Goal: Task Accomplishment & Management: Manage account settings

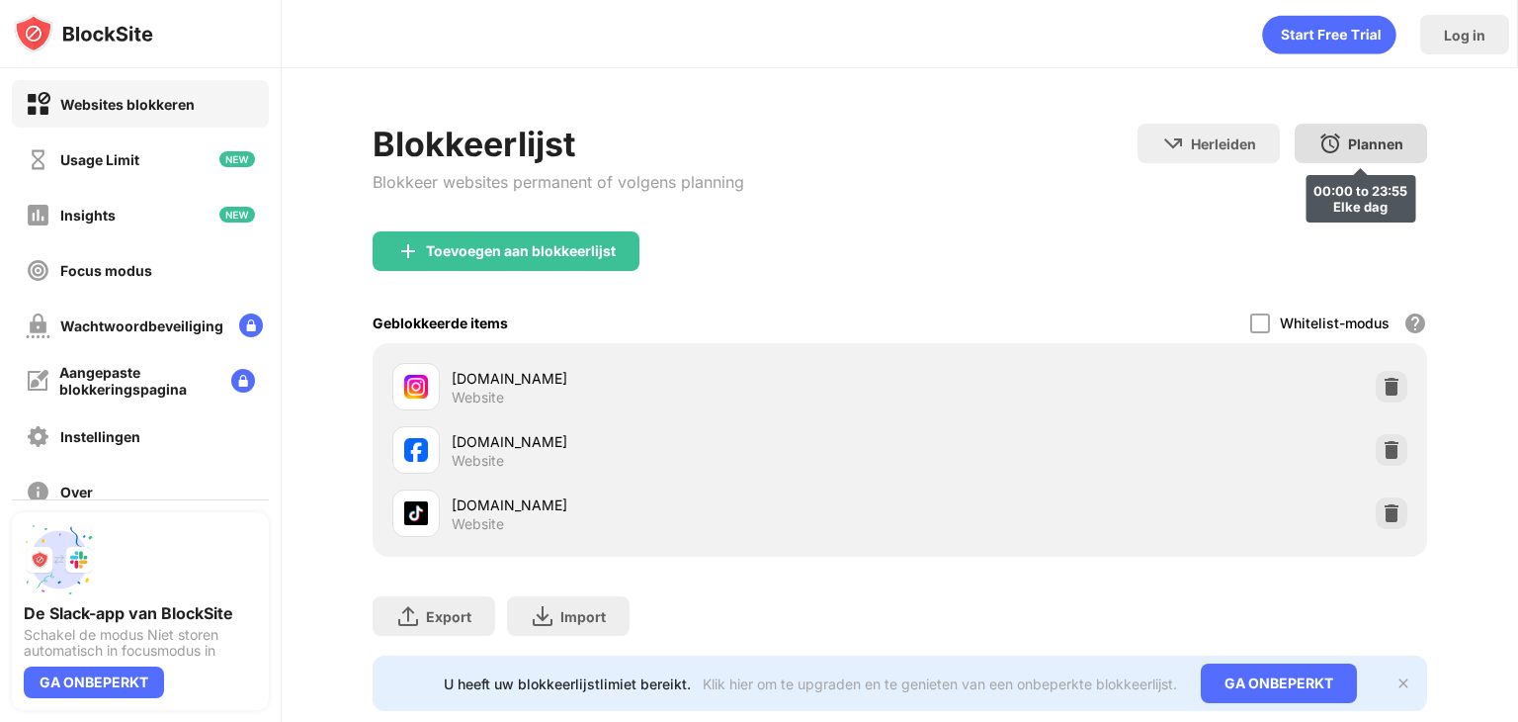
click at [1348, 145] on div "Plannen" at bounding box center [1375, 143] width 55 height 17
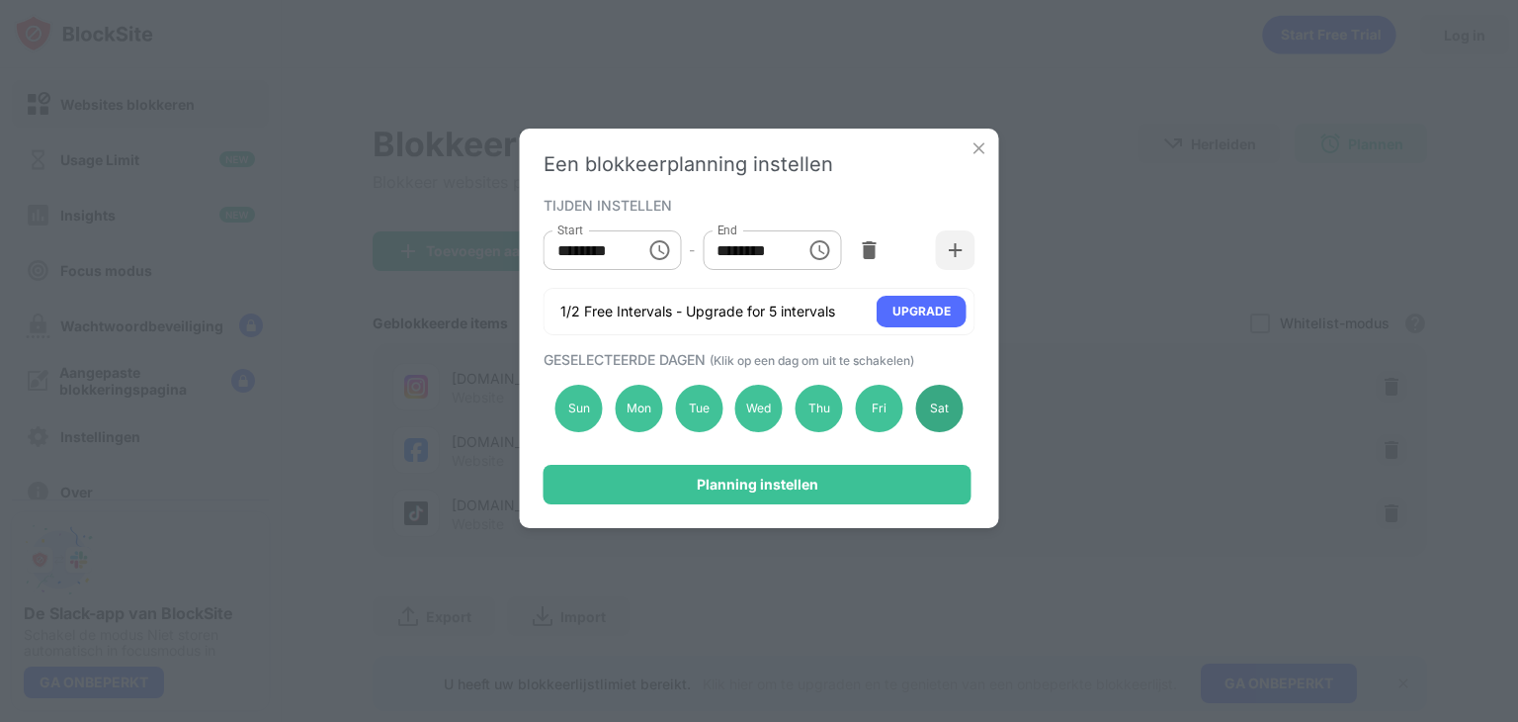
click at [925, 405] on div "Sat" at bounding box center [938, 408] width 47 height 47
click at [937, 466] on div "Planning instellen" at bounding box center [758, 485] width 428 height 40
